Goal: Task Accomplishment & Management: Manage account settings

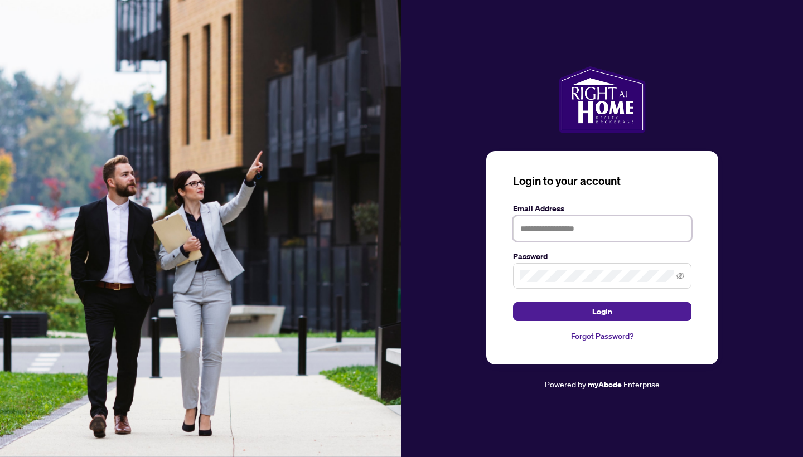
type input "**********"
click at [602, 312] on button "Login" at bounding box center [602, 311] width 178 height 19
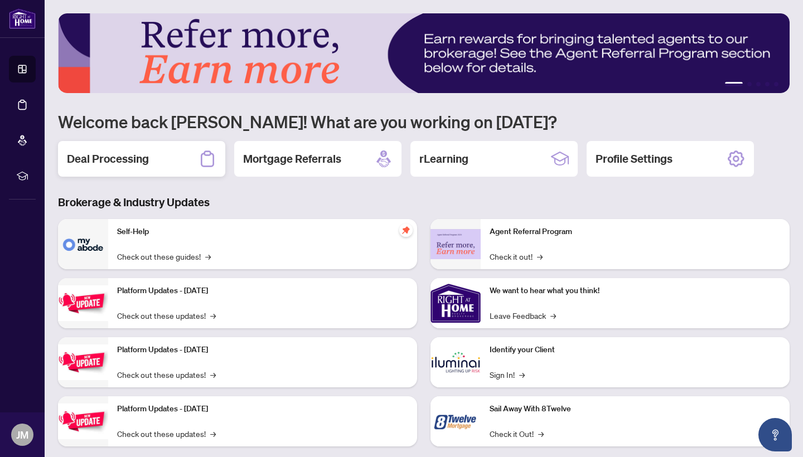
click at [143, 162] on h2 "Deal Processing" at bounding box center [108, 159] width 82 height 16
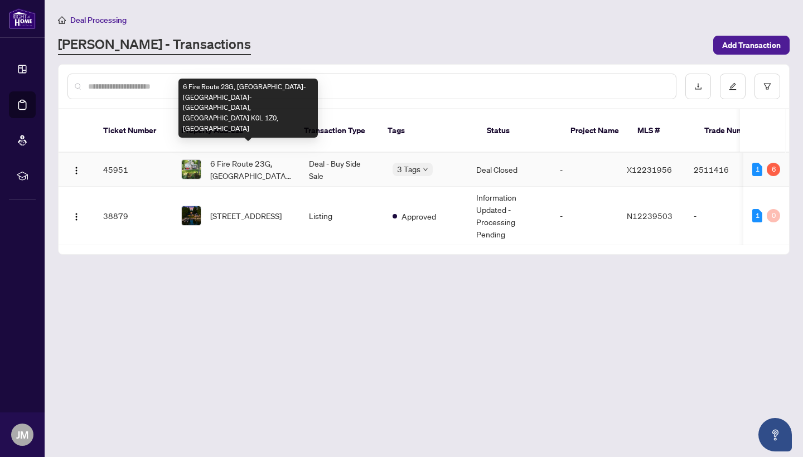
click at [230, 161] on span "6 Fire Route 23G, [GEOGRAPHIC_DATA]-[GEOGRAPHIC_DATA]-[GEOGRAPHIC_DATA], [GEOGR…" at bounding box center [250, 169] width 81 height 25
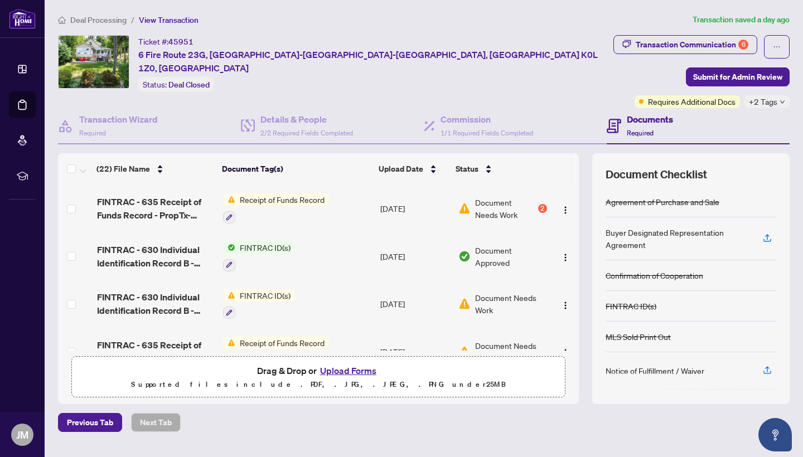
click at [486, 302] on span "Document Needs Work" at bounding box center [511, 304] width 72 height 25
click at [494, 210] on span "Document Needs Work" at bounding box center [505, 208] width 61 height 25
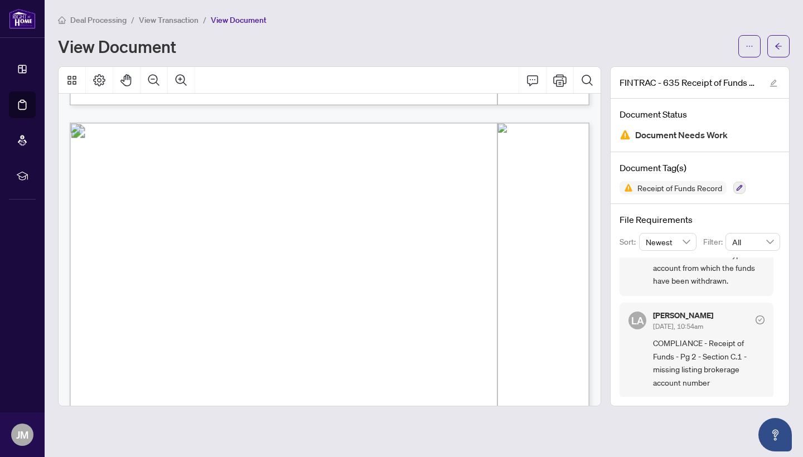
scroll to position [94, 0]
